Goal: Transaction & Acquisition: Purchase product/service

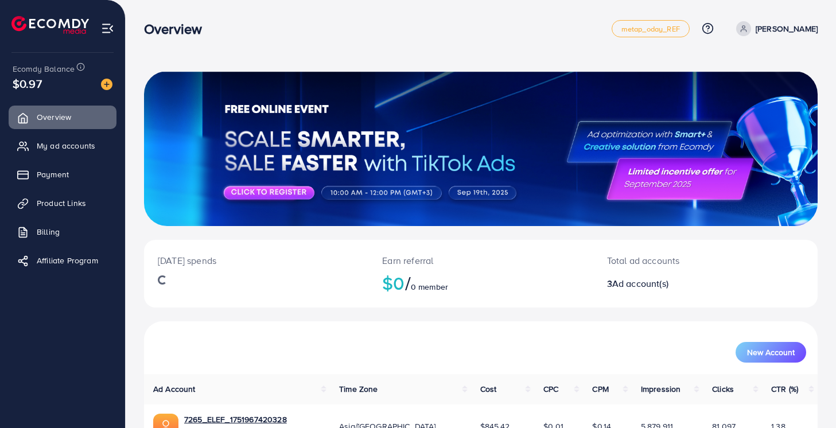
click at [113, 85] on div "Ecomdy Balance $0.97" at bounding box center [62, 77] width 107 height 48
click at [104, 80] on img at bounding box center [106, 84] width 11 height 11
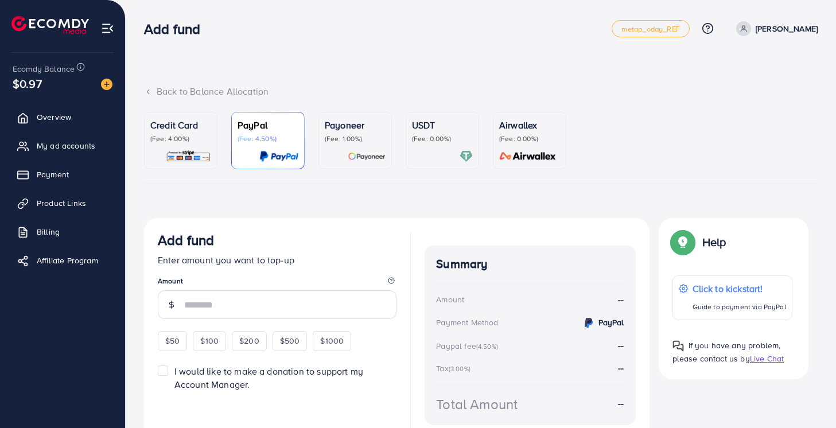
click at [169, 127] on p "Credit Card" at bounding box center [180, 125] width 61 height 14
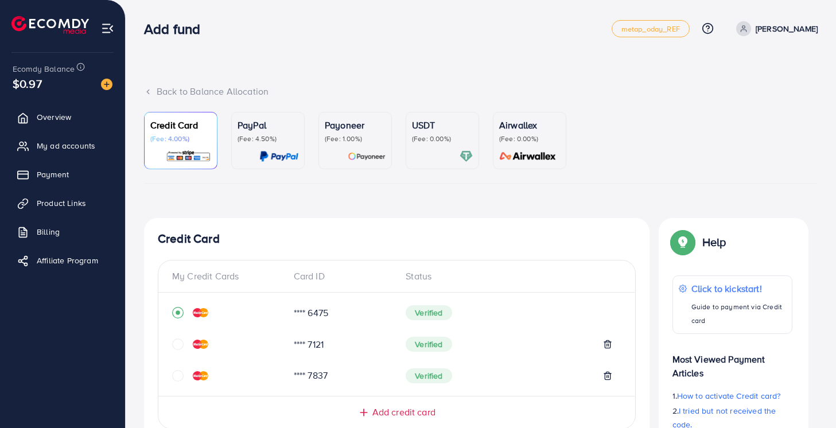
scroll to position [326, 0]
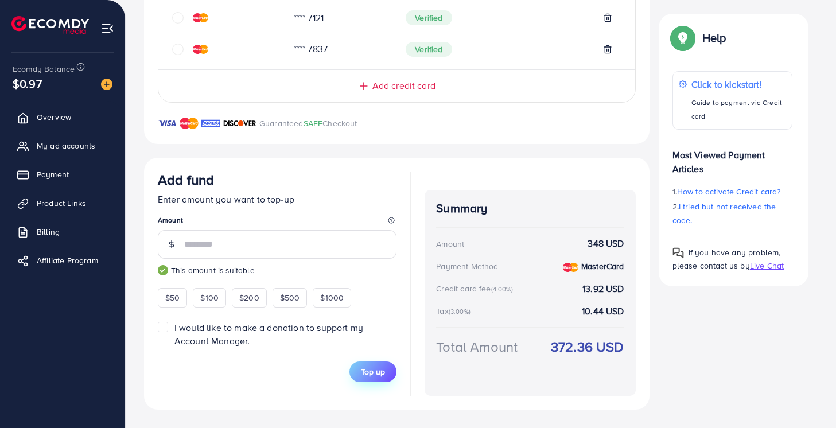
type input "***"
click at [369, 375] on span "Top up" at bounding box center [373, 371] width 24 height 11
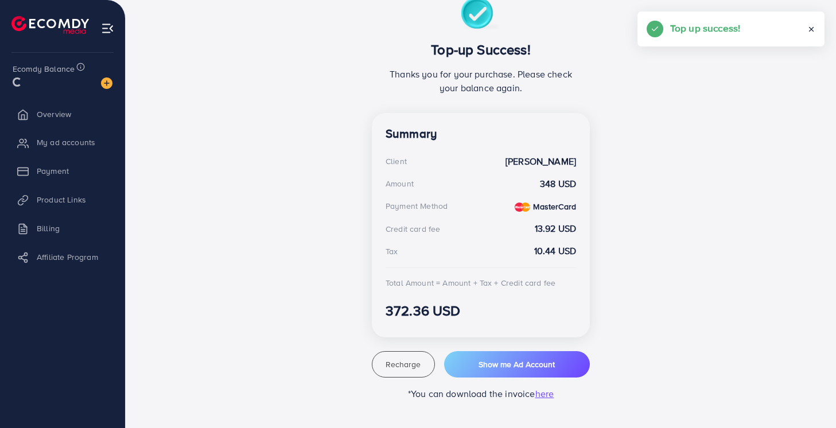
scroll to position [221, 0]
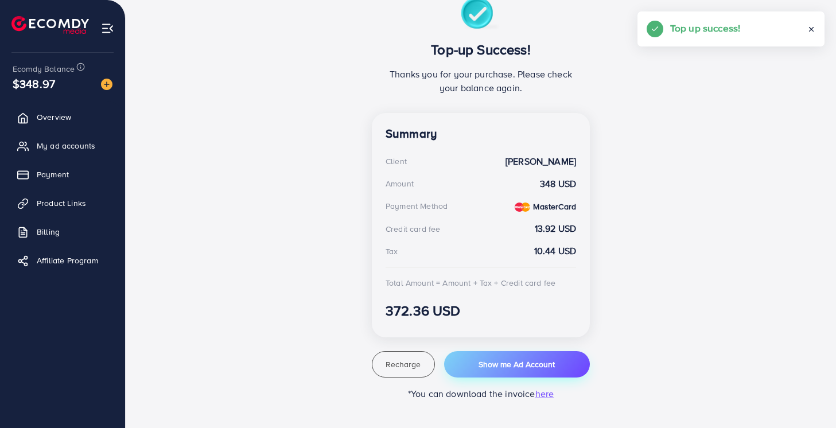
click at [504, 375] on button "Show me Ad Account" at bounding box center [517, 364] width 146 height 26
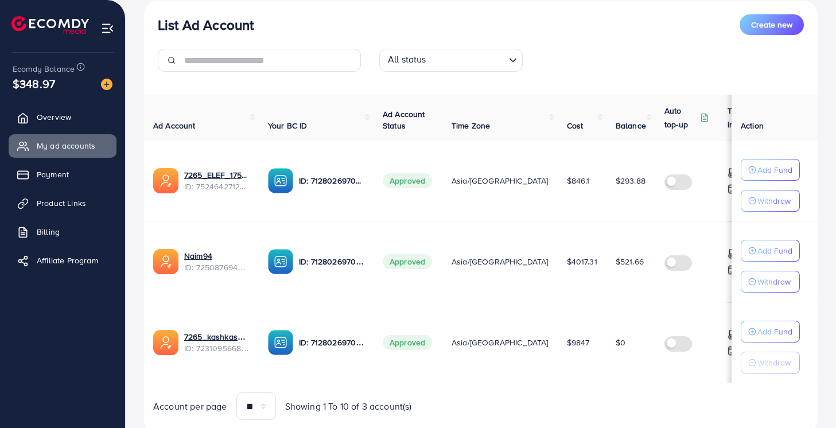
scroll to position [184, 0]
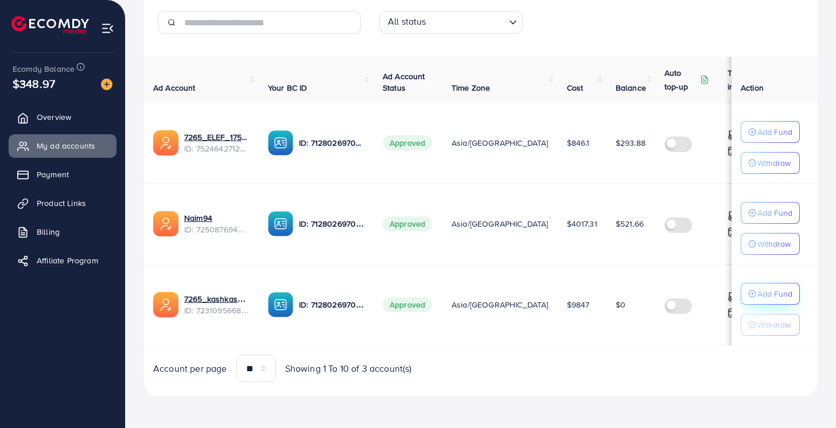
click at [759, 293] on p "Add Fund" at bounding box center [774, 294] width 35 height 14
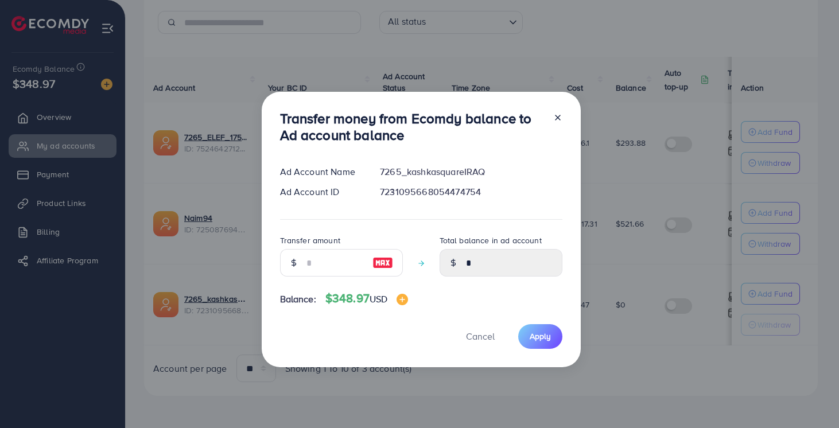
click at [383, 263] on img at bounding box center [382, 263] width 21 height 14
type input "***"
type input "******"
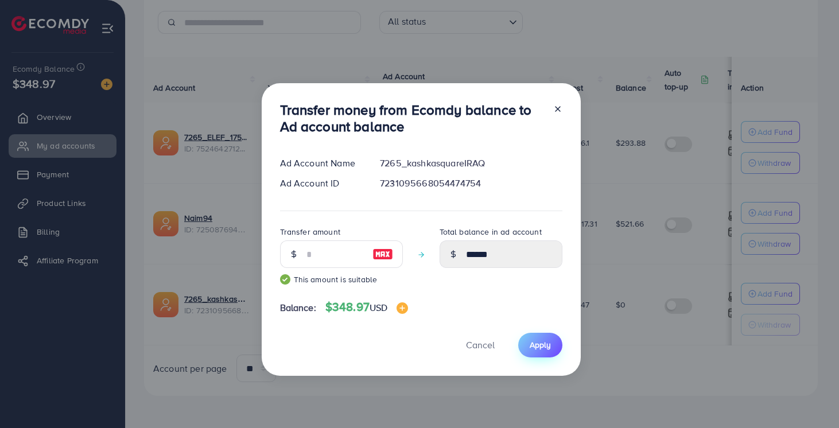
click at [544, 353] on button "Apply" at bounding box center [540, 345] width 44 height 25
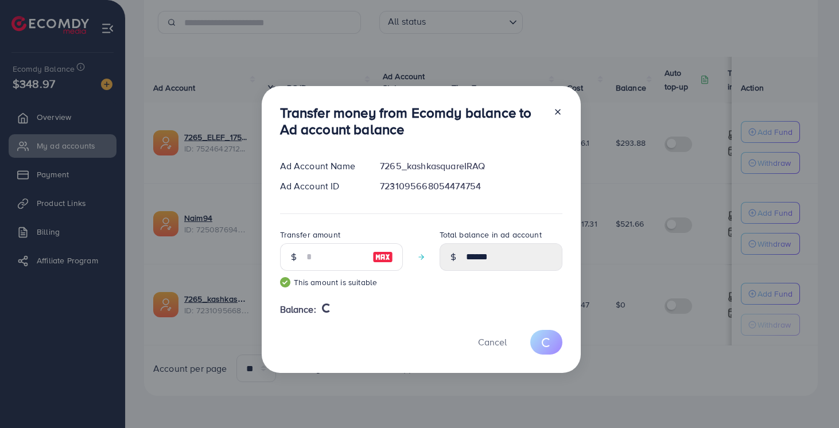
type input "*"
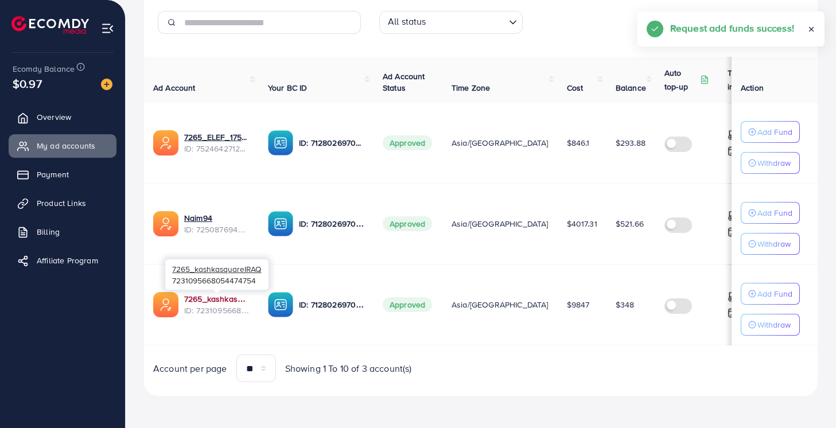
click at [216, 298] on link "7265_kashkasquareIRAQ" at bounding box center [216, 298] width 65 height 11
